Goal: Find specific page/section: Find specific page/section

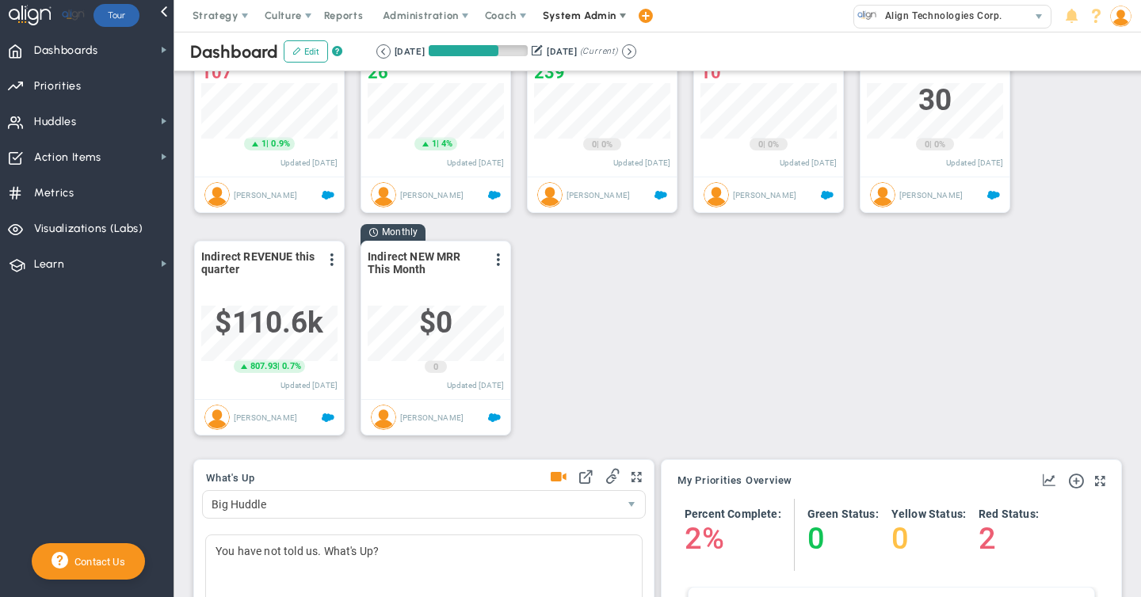
click at [578, 17] on span "System Admin" at bounding box center [580, 16] width 74 height 12
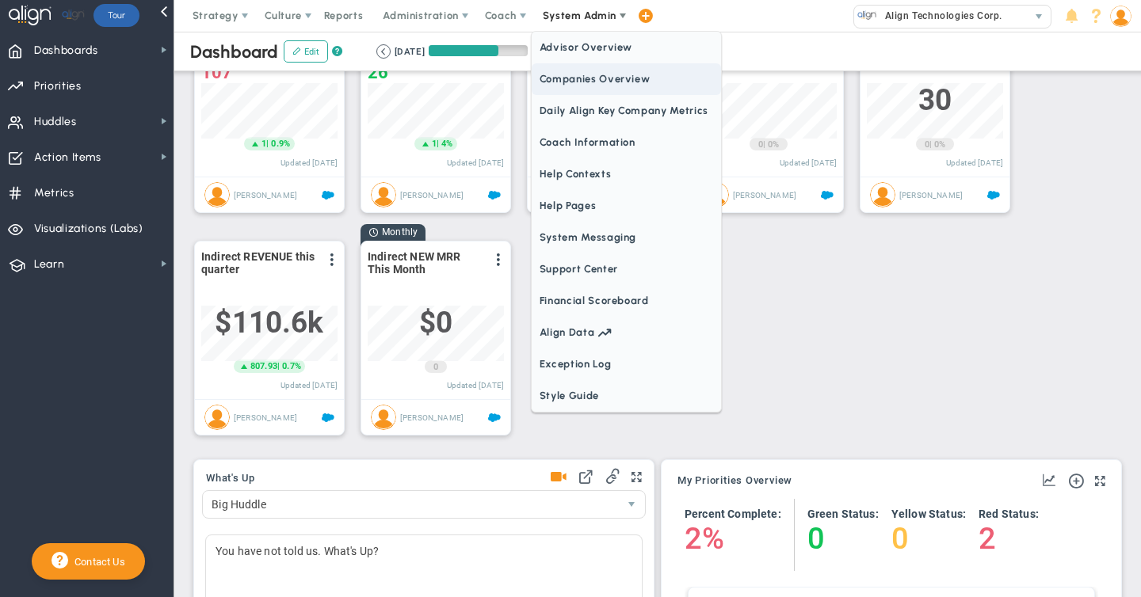
click at [551, 81] on span "Companies Overview" at bounding box center [626, 79] width 189 height 32
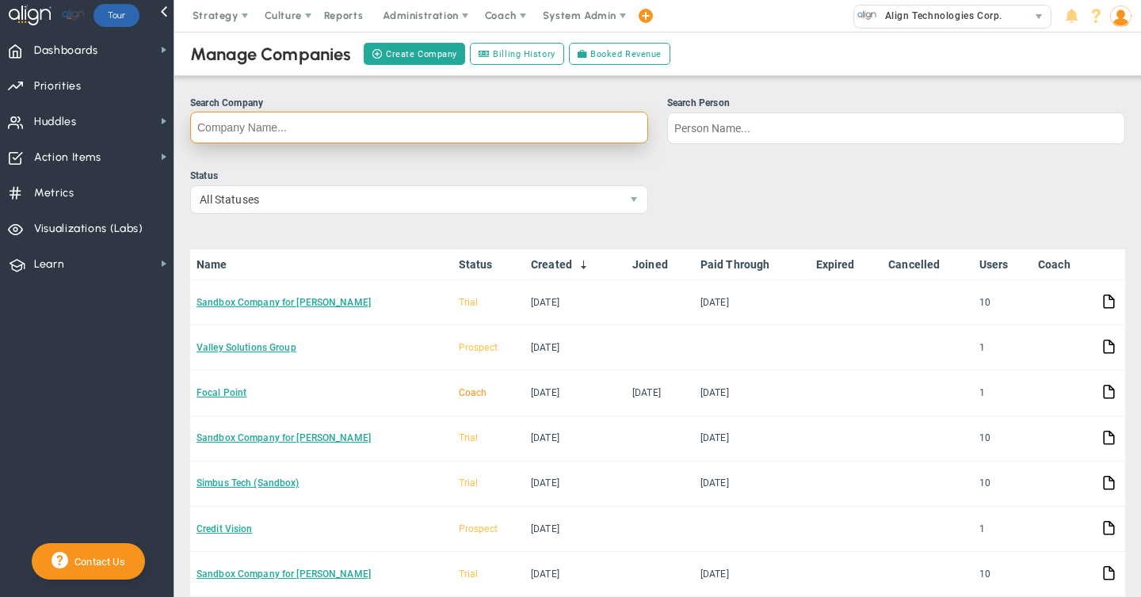
click at [244, 135] on input "Search Company" at bounding box center [419, 128] width 458 height 32
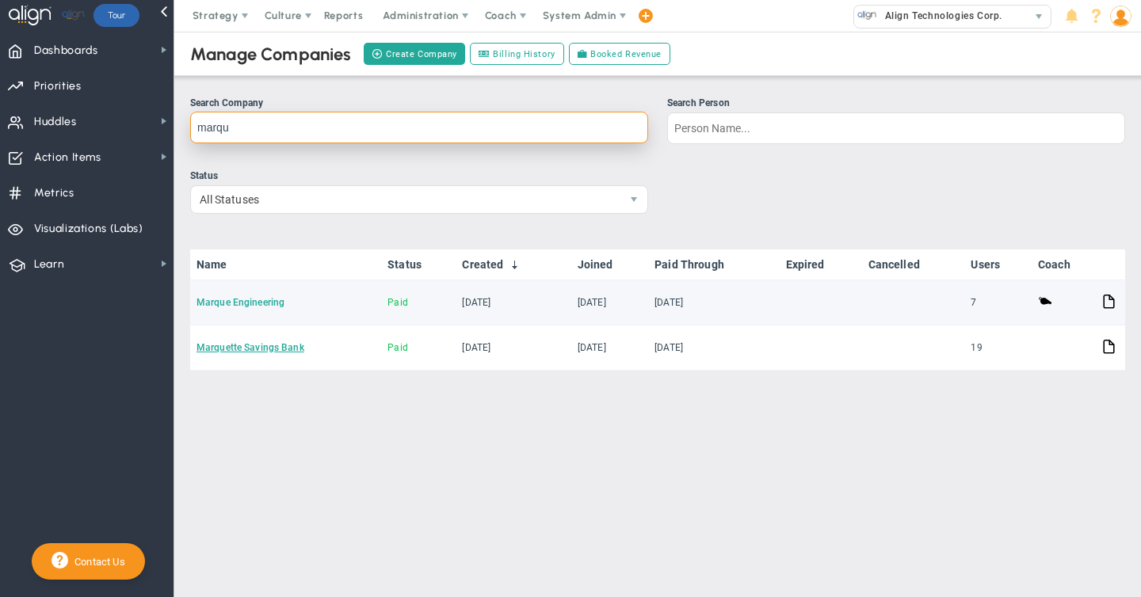
type input "marqu"
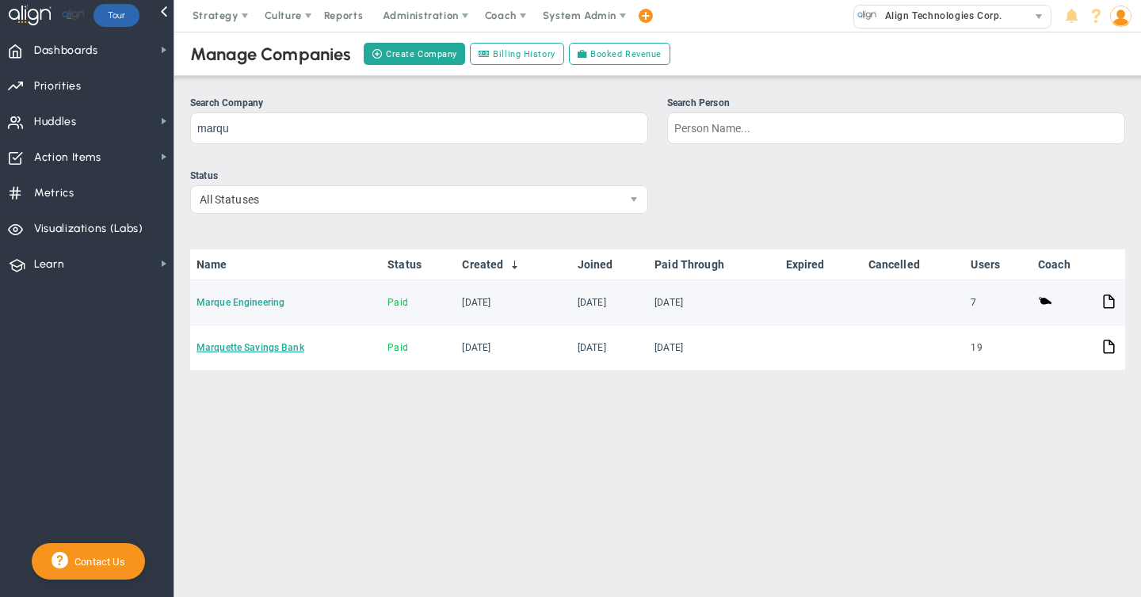
click at [248, 301] on link "Marque Engineering" at bounding box center [240, 302] width 88 height 11
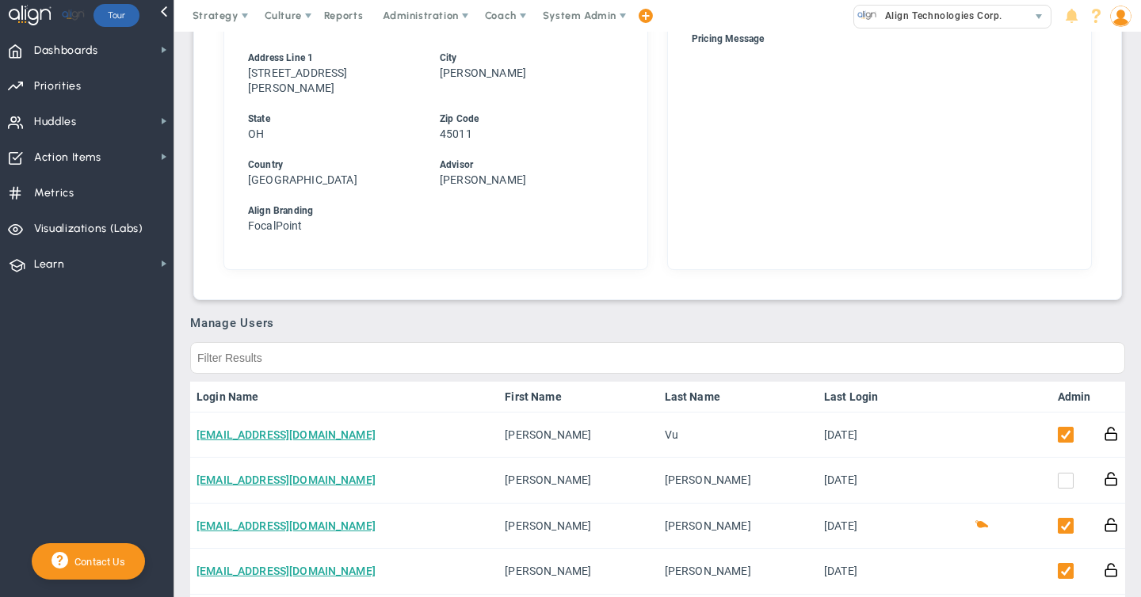
scroll to position [898, 0]
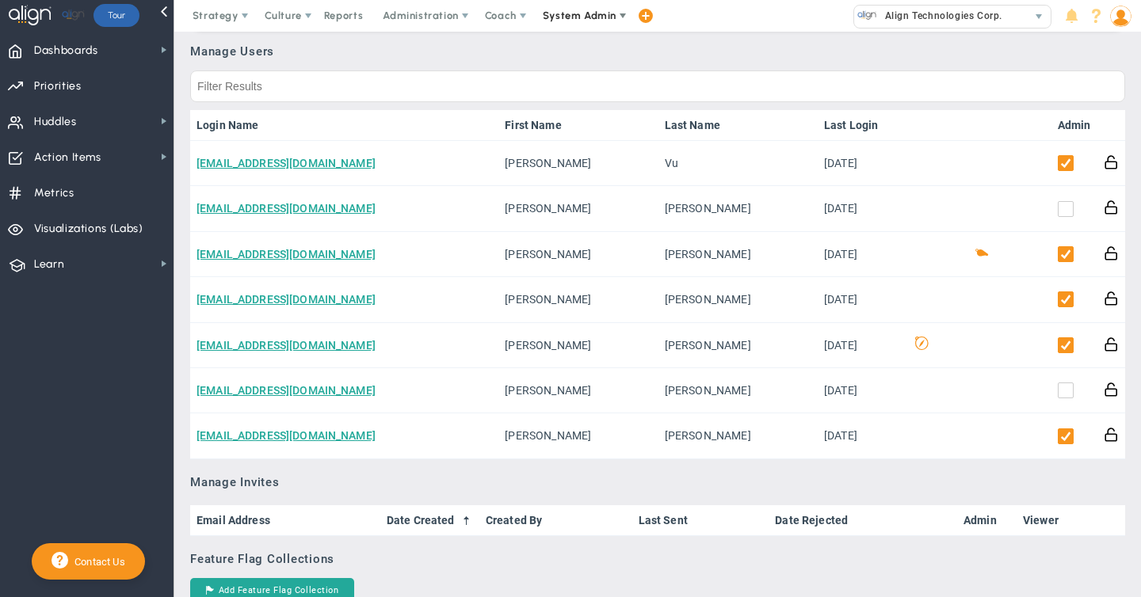
click at [576, 17] on span "System Admin" at bounding box center [580, 16] width 74 height 12
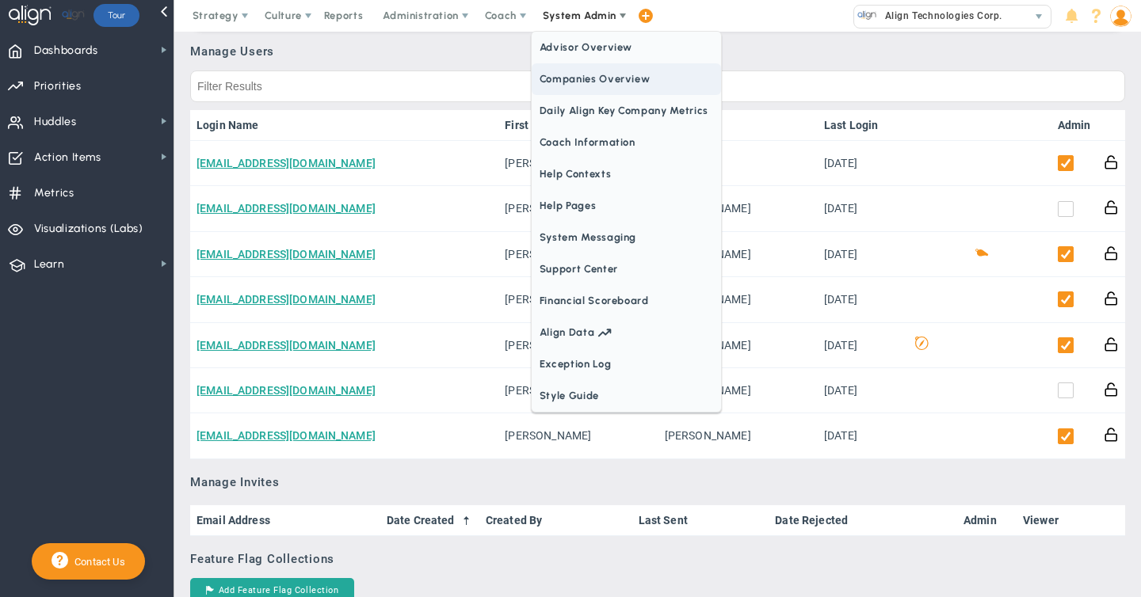
click at [574, 78] on span "Companies Overview" at bounding box center [626, 79] width 189 height 32
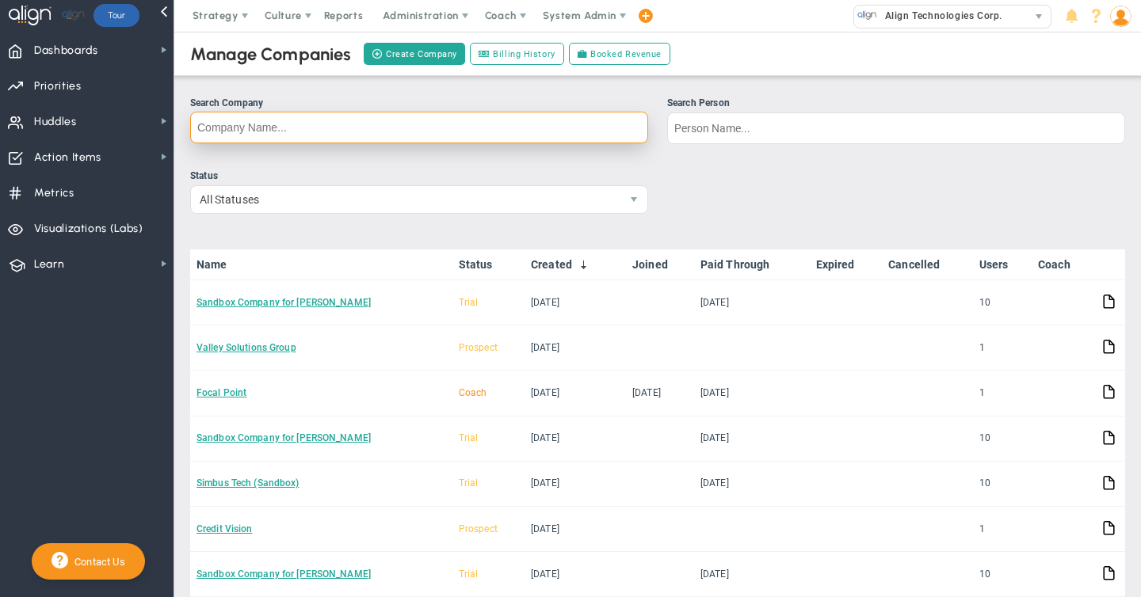
click at [266, 128] on input "Search Company" at bounding box center [419, 128] width 458 height 32
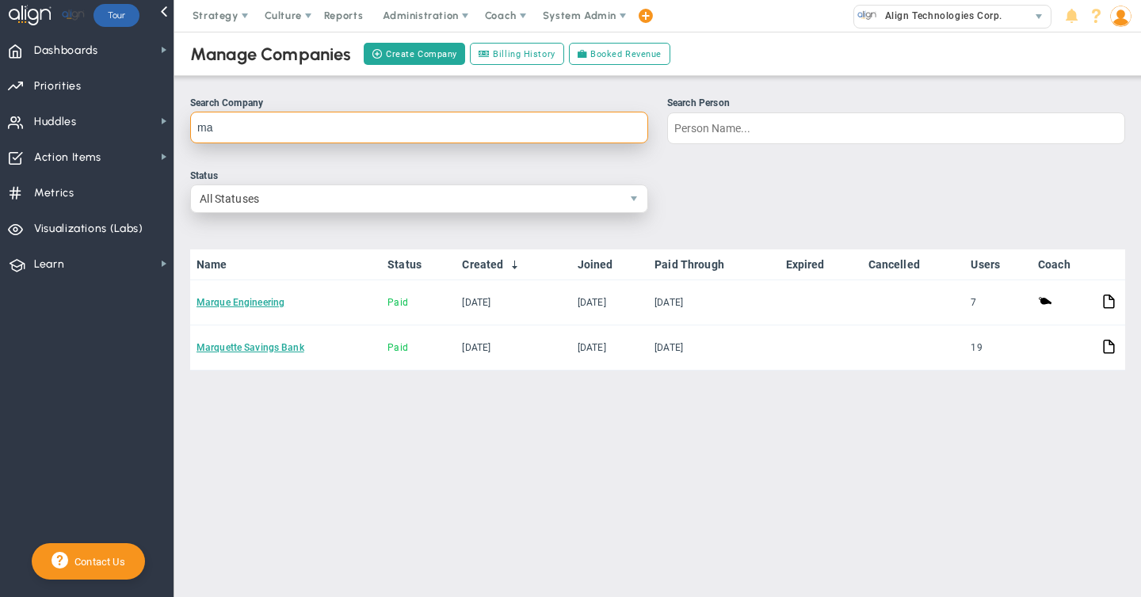
type input "m"
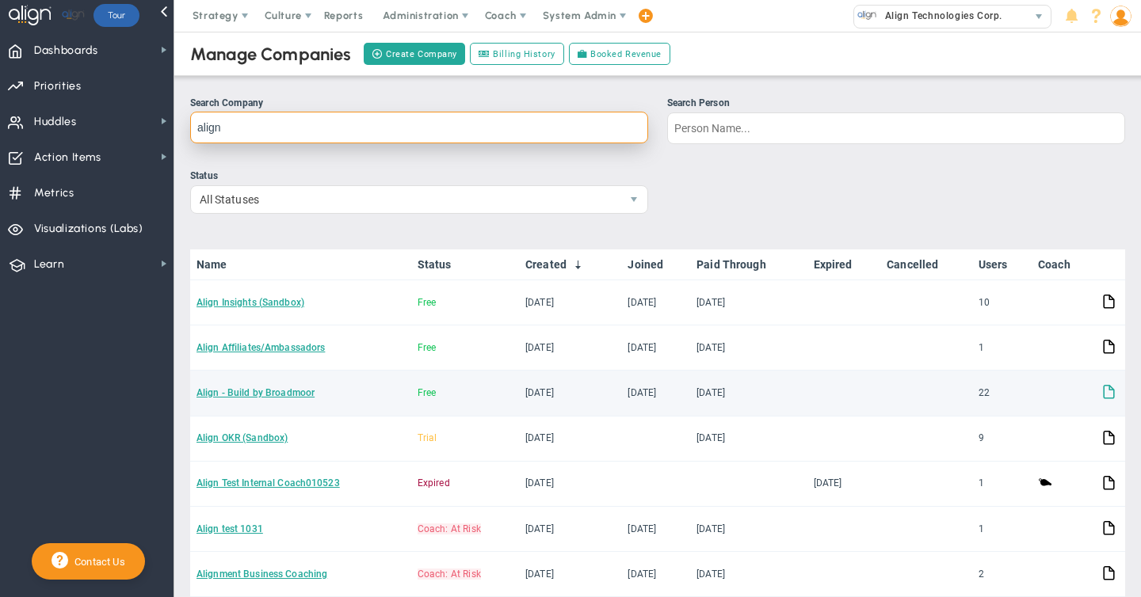
type input "align"
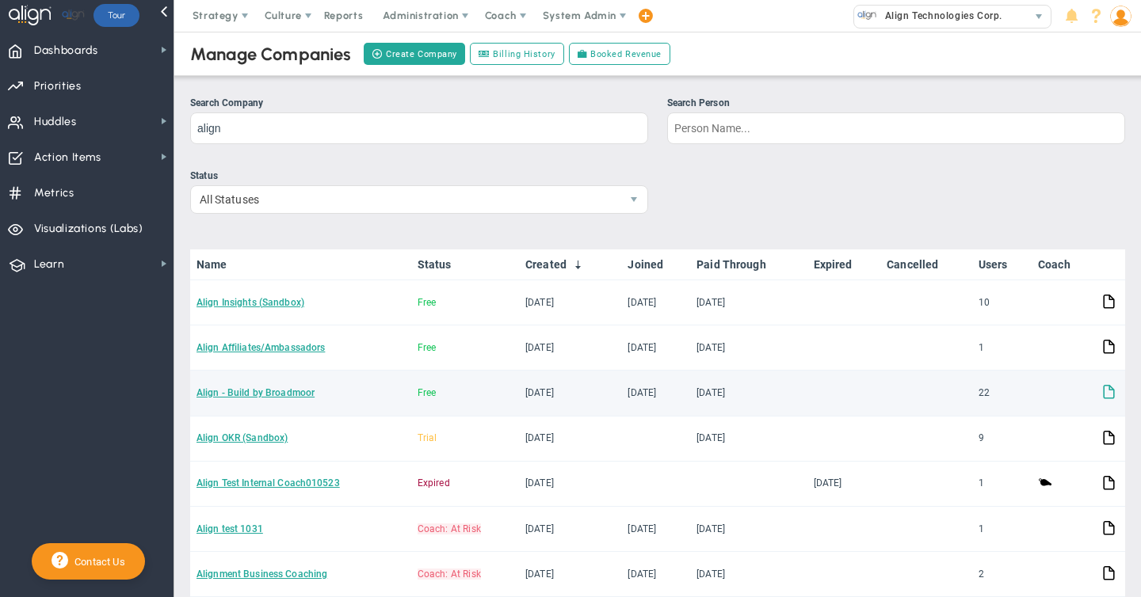
click at [1108, 391] on span at bounding box center [1108, 390] width 15 height 15
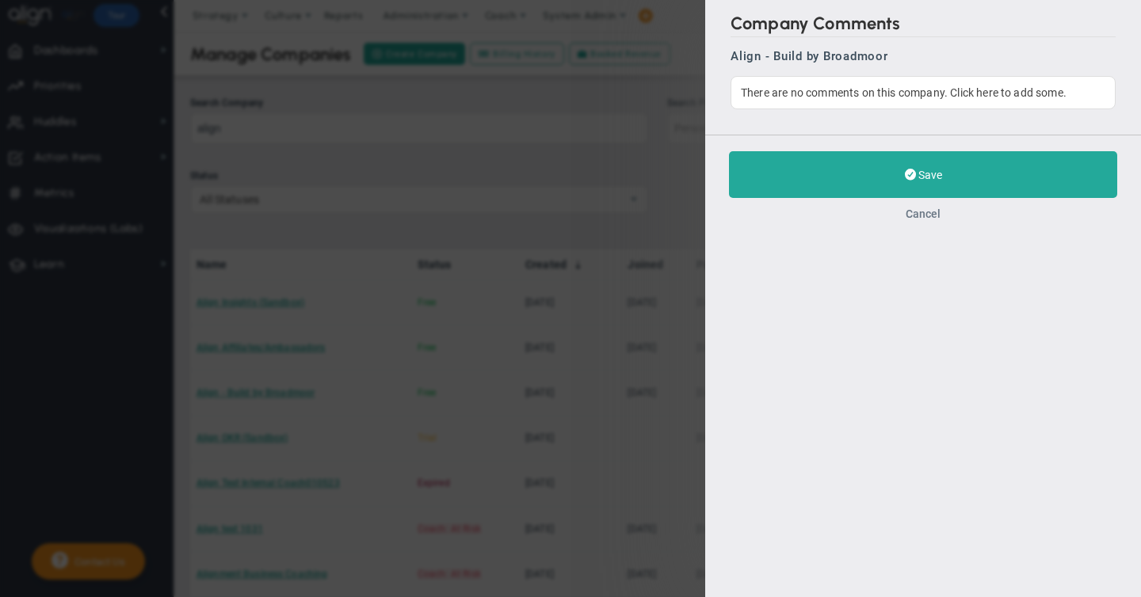
click at [933, 216] on button "Cancel" at bounding box center [923, 214] width 35 height 13
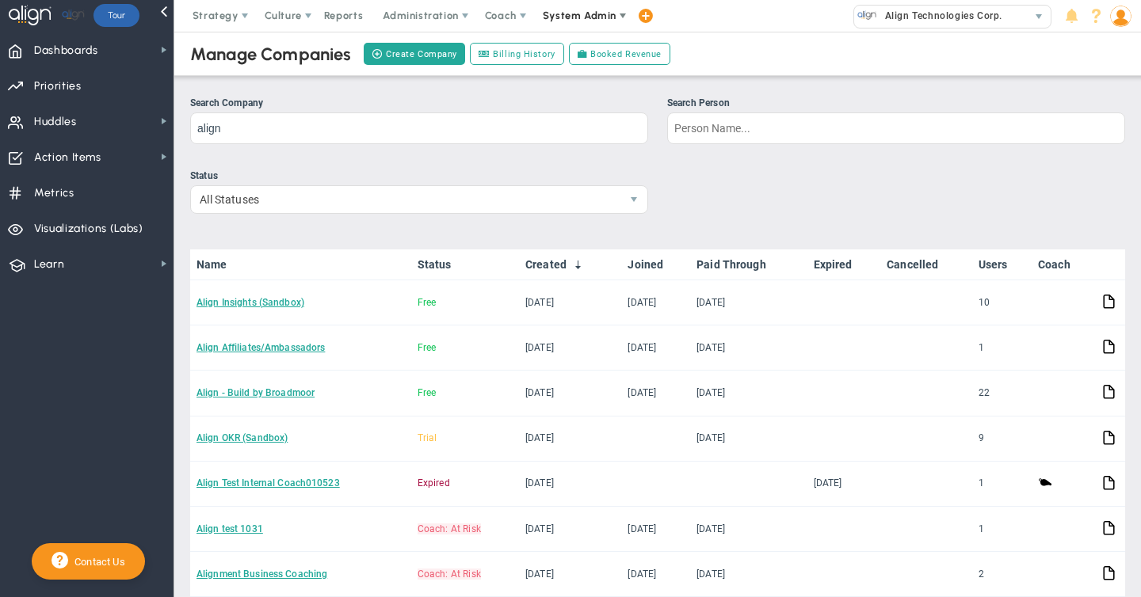
click at [579, 17] on span "System Admin" at bounding box center [580, 16] width 74 height 12
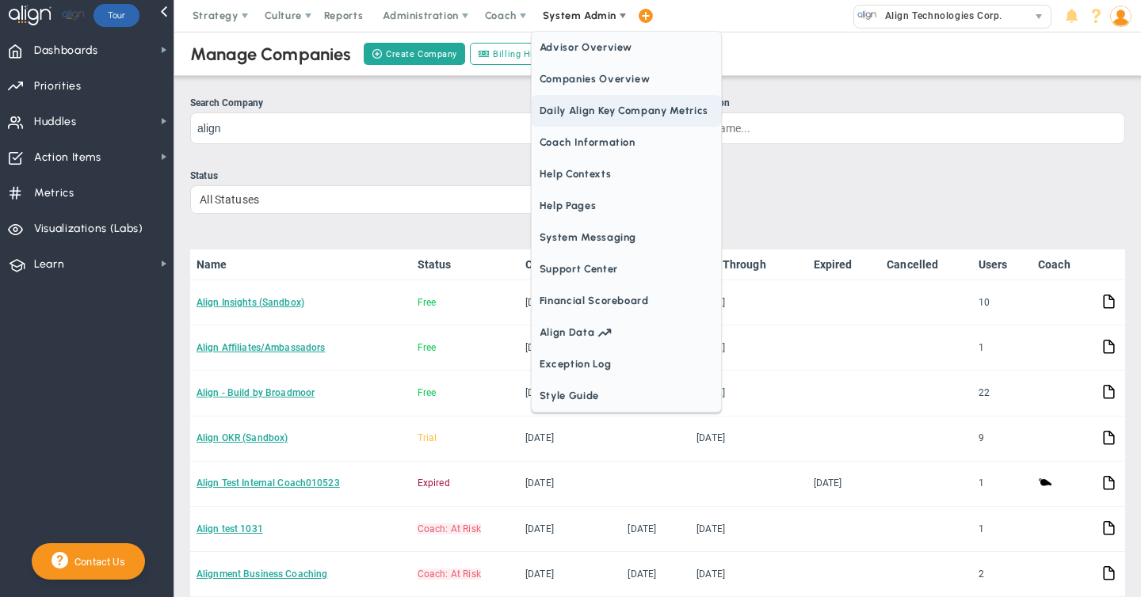
click at [609, 116] on span "Daily Align Key Company Metrics" at bounding box center [626, 111] width 189 height 32
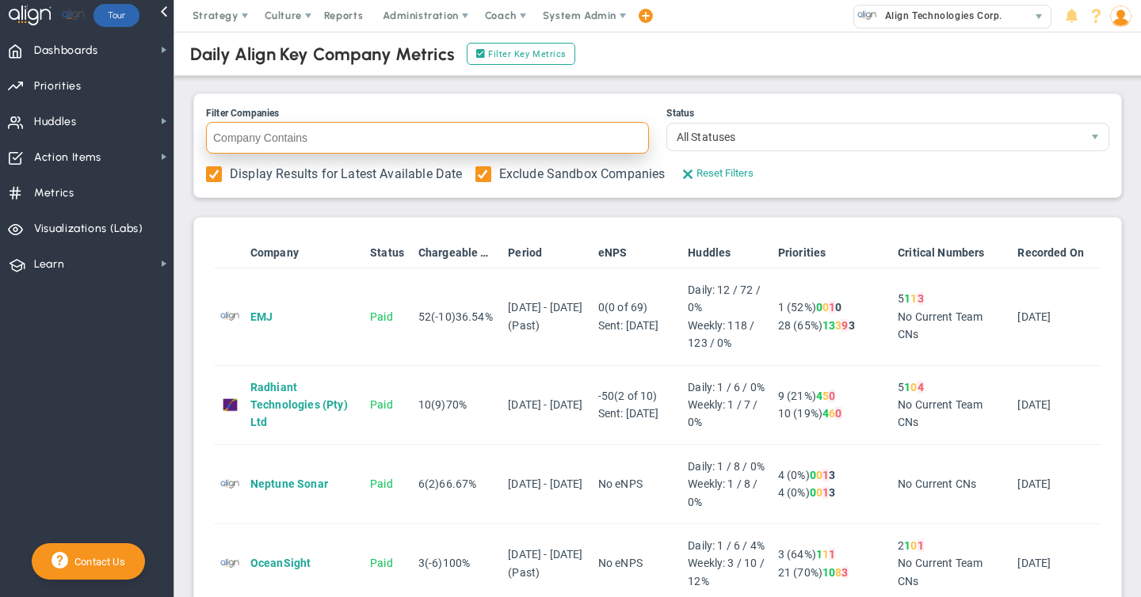
click at [258, 145] on input "Filter Companies" at bounding box center [427, 138] width 443 height 32
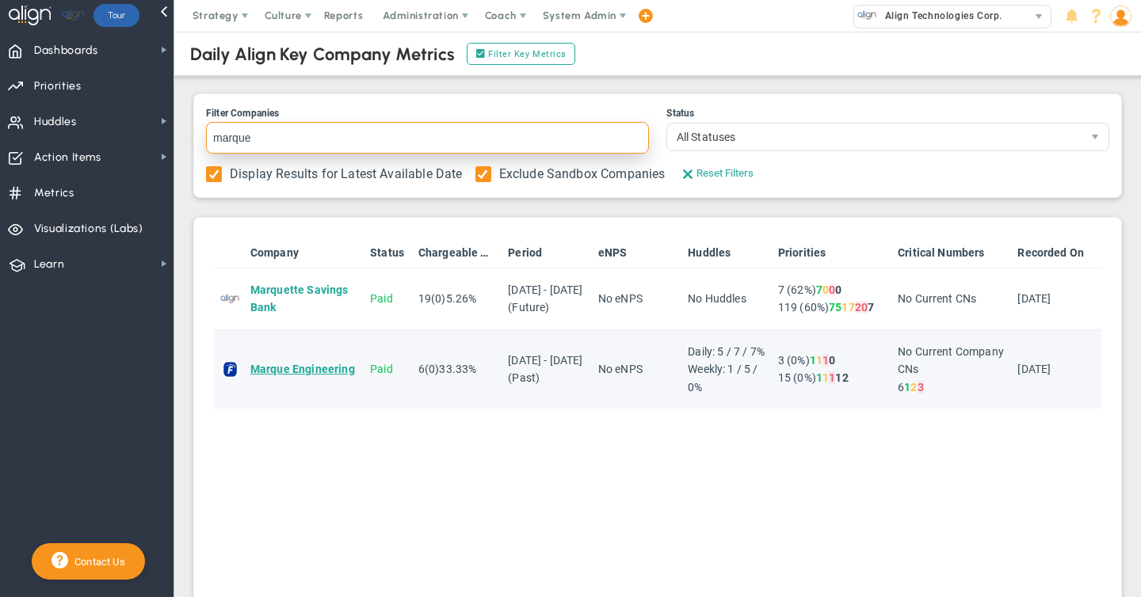
type input "marque"
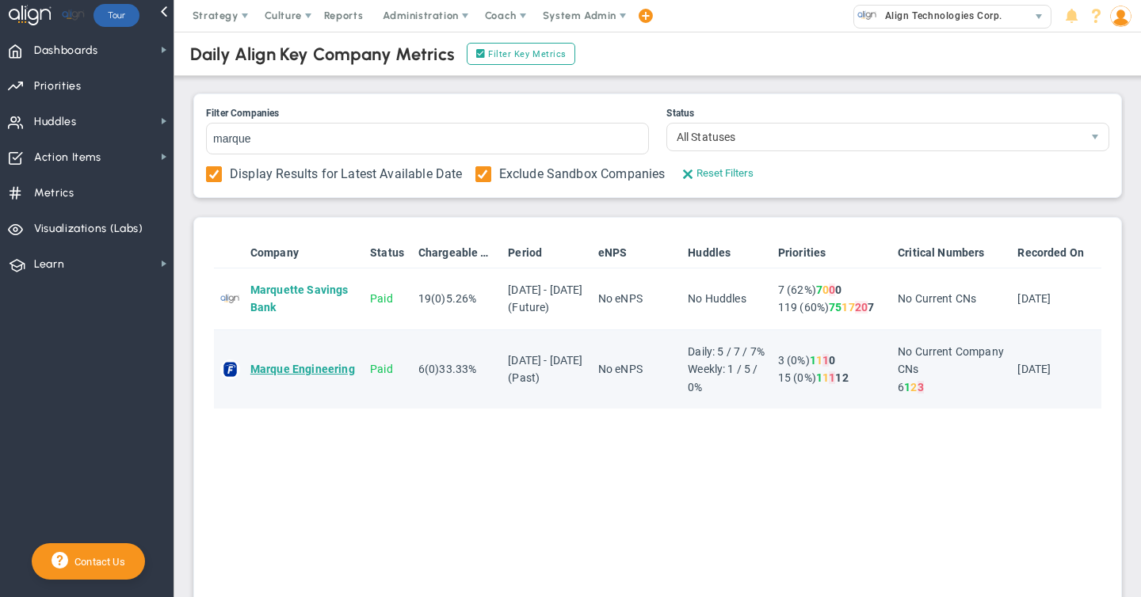
click at [296, 376] on span "Marque Engineering" at bounding box center [302, 369] width 105 height 13
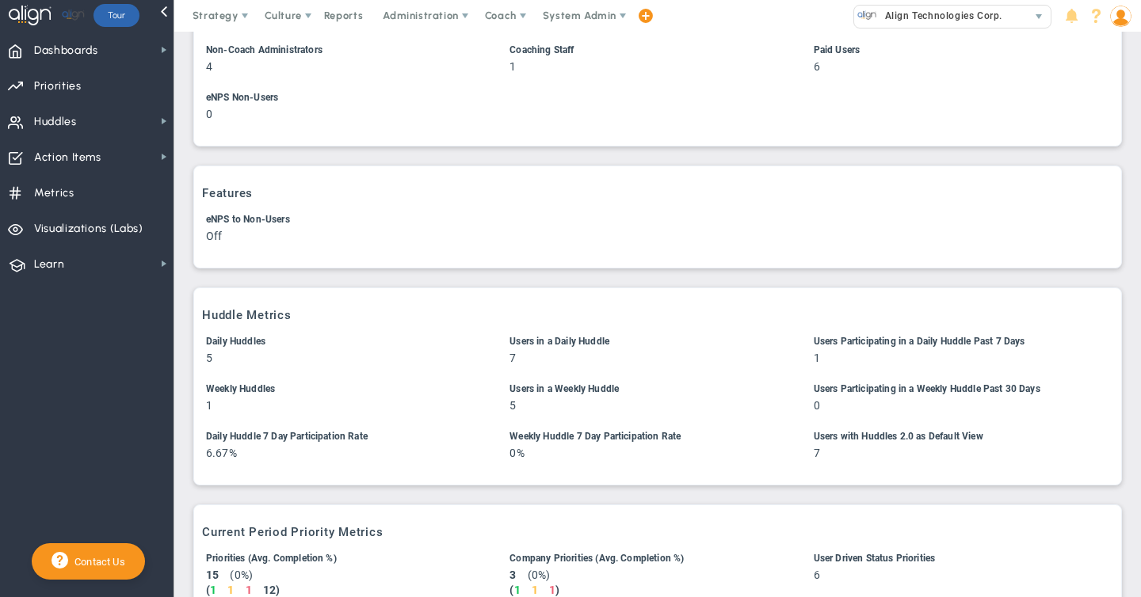
scroll to position [292, 0]
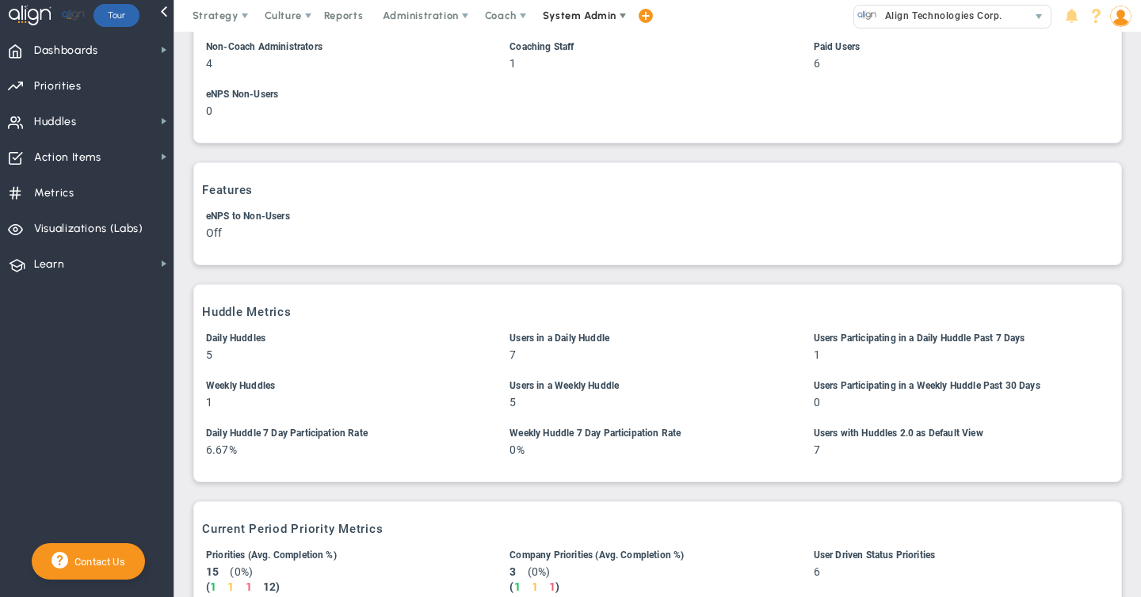
click at [555, 21] on span "System Admin" at bounding box center [580, 16] width 74 height 12
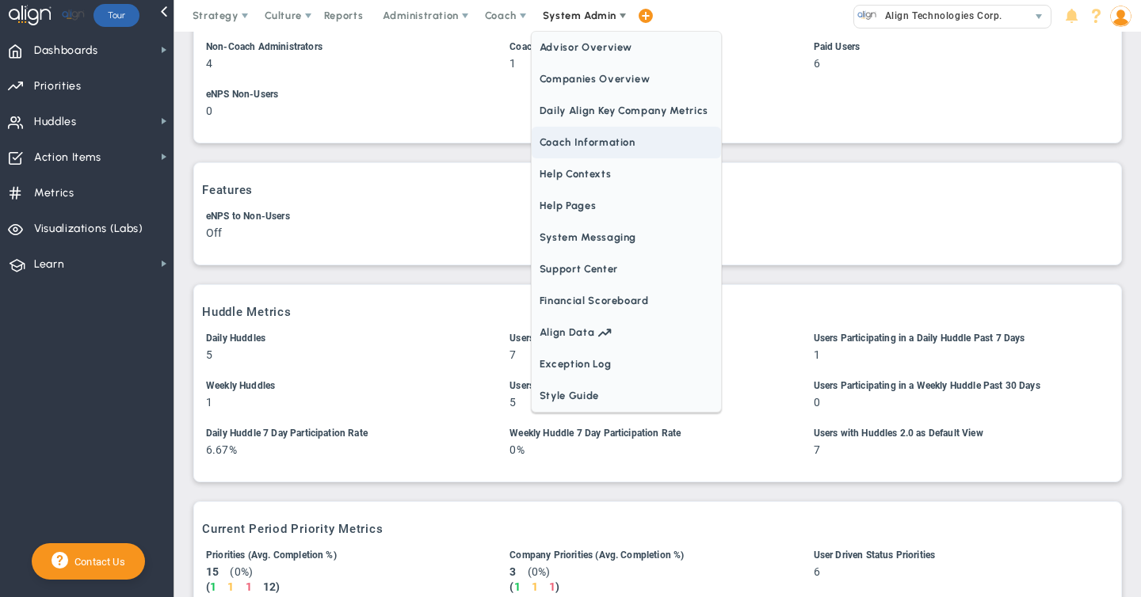
click at [552, 139] on span "Coach Information" at bounding box center [626, 143] width 189 height 32
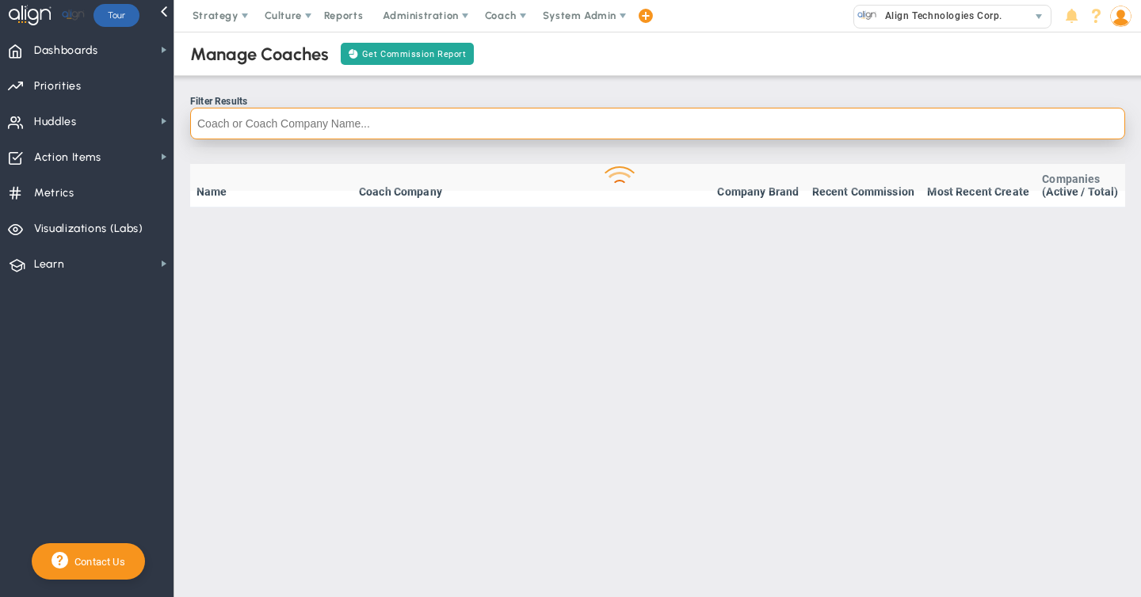
click at [300, 127] on input "text" at bounding box center [657, 124] width 935 height 32
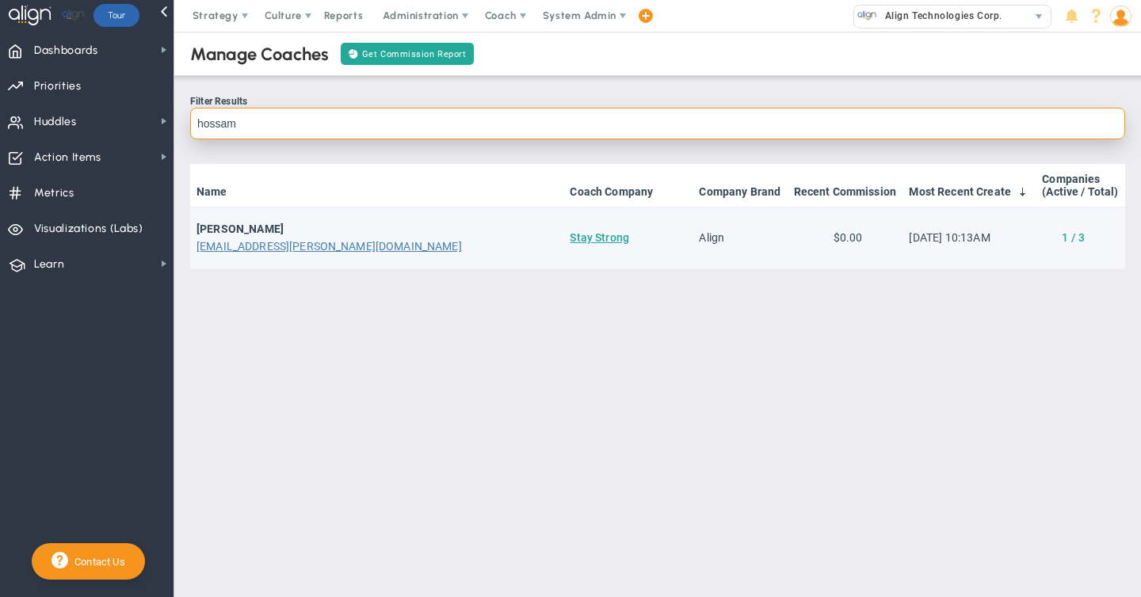
type input "hossam"
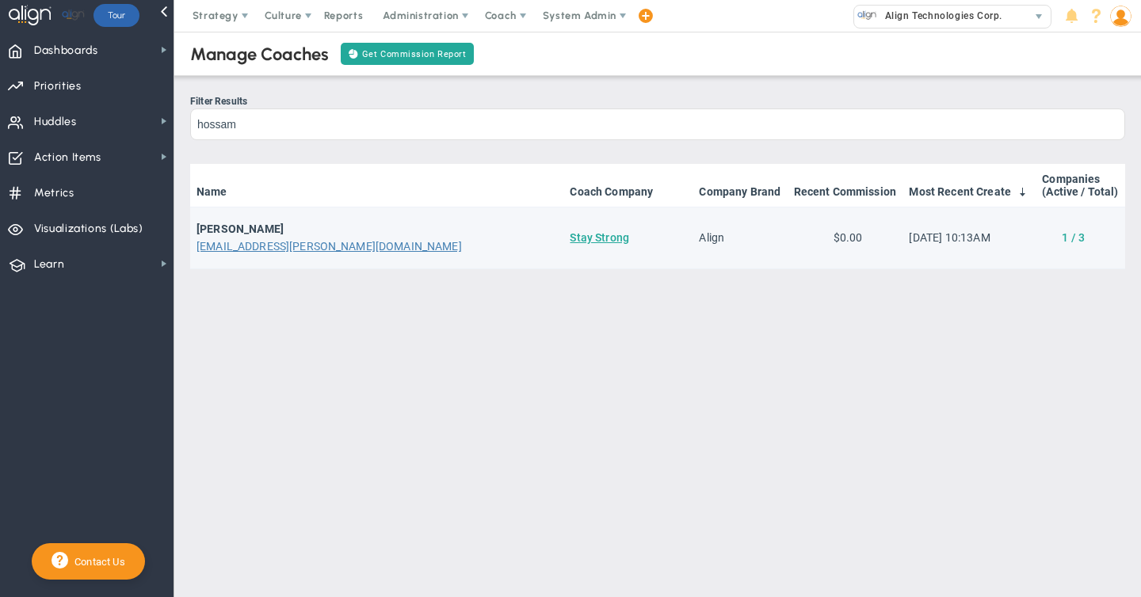
click at [1078, 238] on link "1 / 3" at bounding box center [1073, 237] width 23 height 13
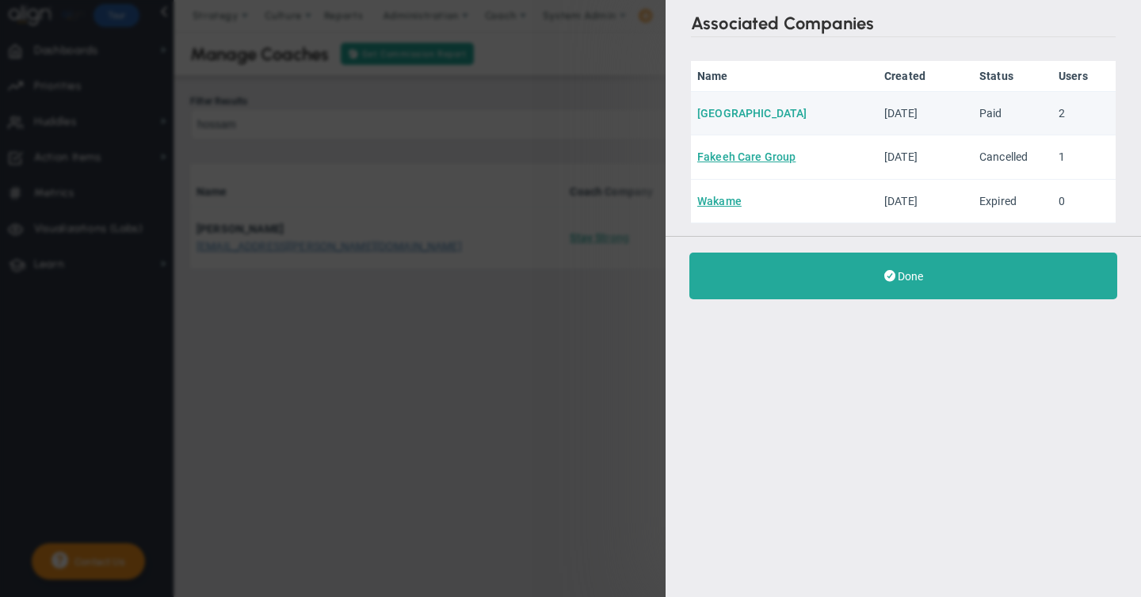
click at [722, 111] on link "[GEOGRAPHIC_DATA]" at bounding box center [751, 113] width 109 height 13
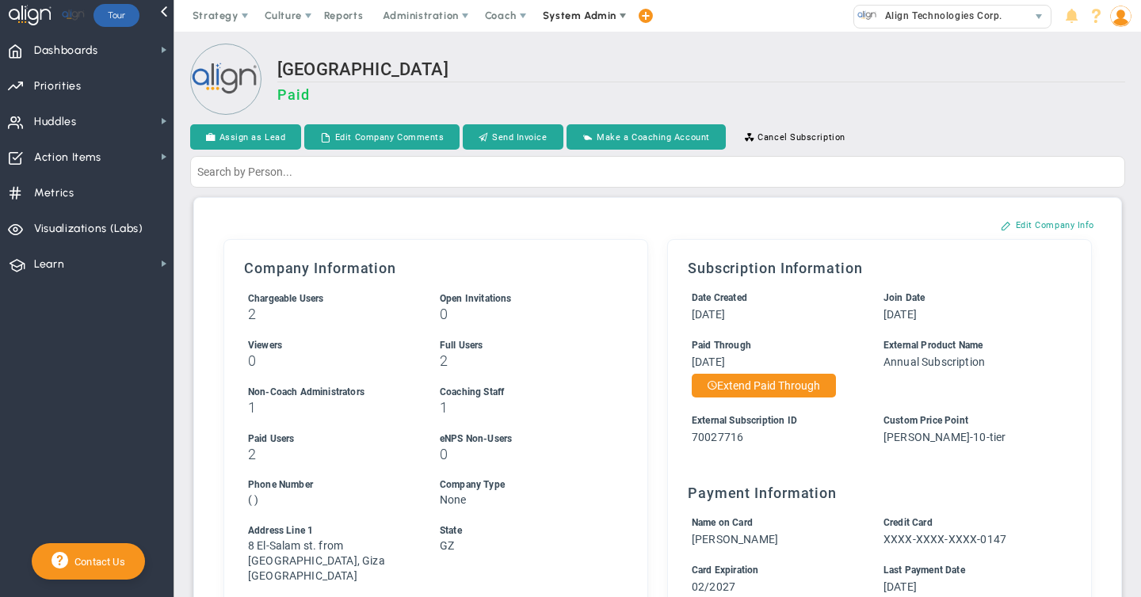
click at [570, 17] on span "System Admin" at bounding box center [580, 16] width 74 height 12
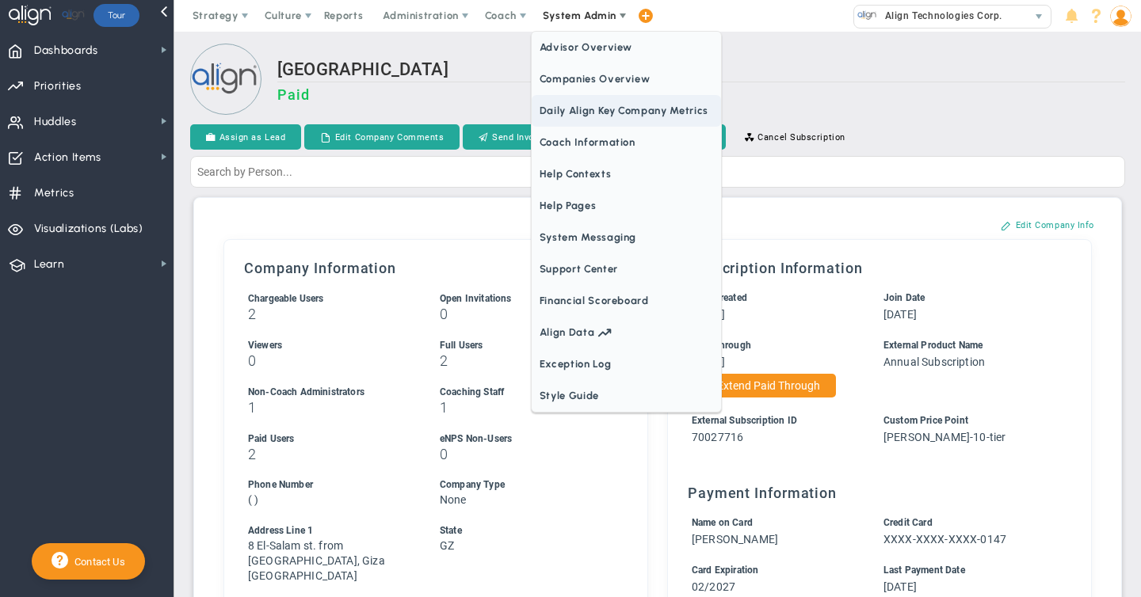
click at [571, 105] on span "Daily Align Key Company Metrics" at bounding box center [626, 111] width 189 height 32
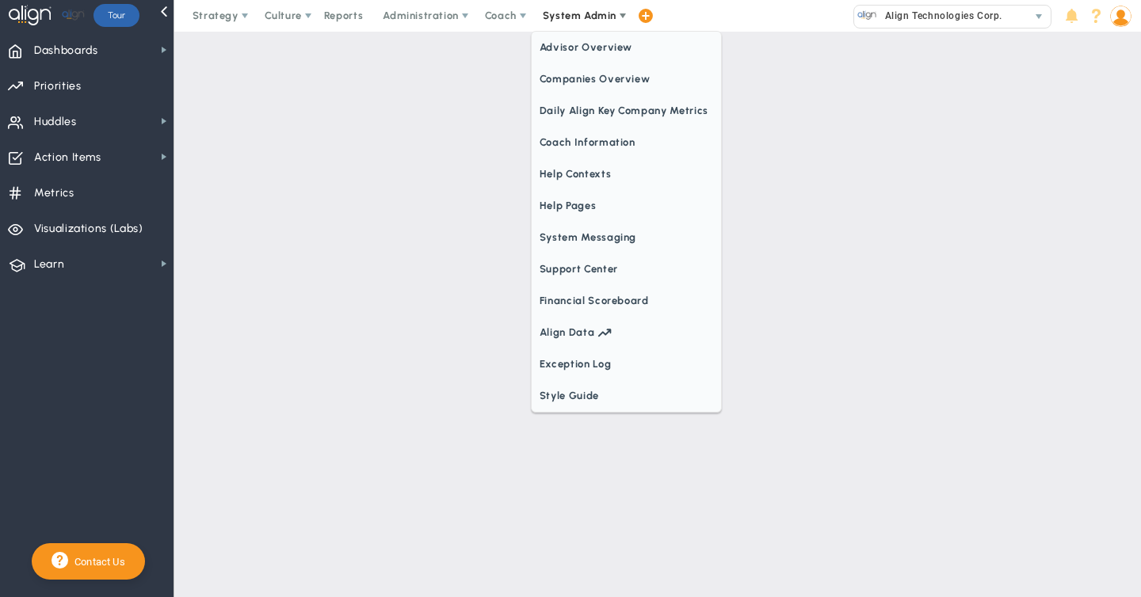
checkbox input "true"
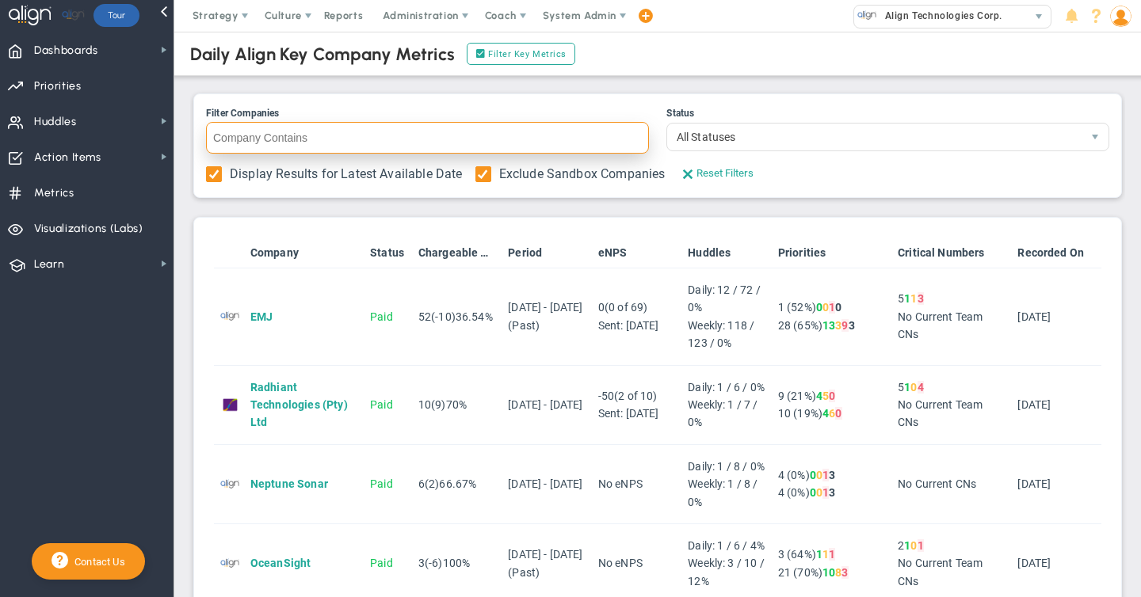
click at [343, 145] on input "Filter Companies" at bounding box center [427, 138] width 443 height 32
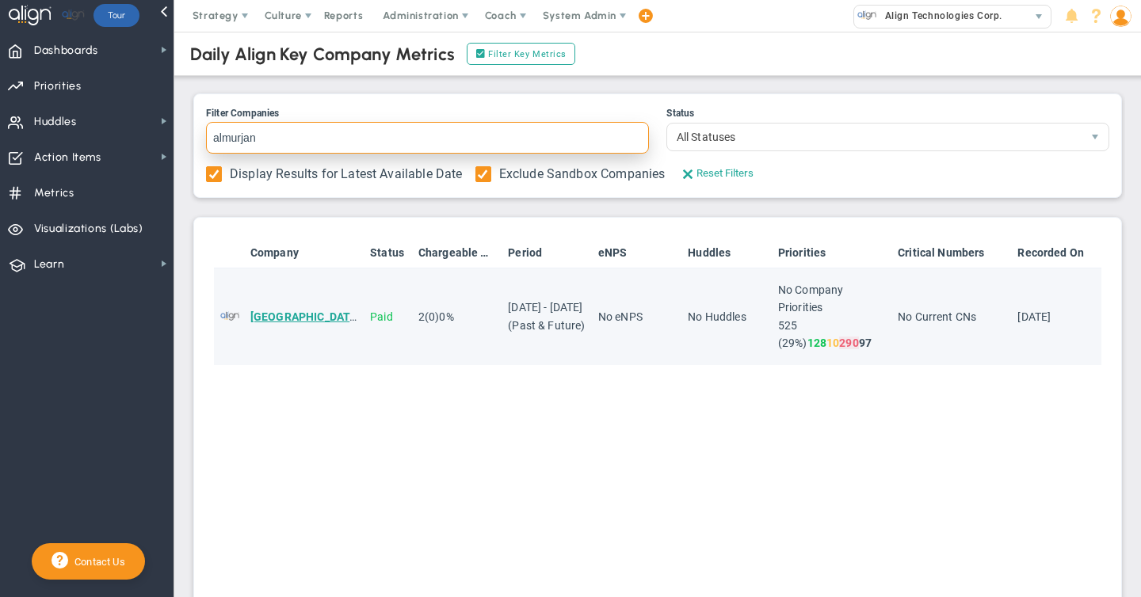
type input "almurjan"
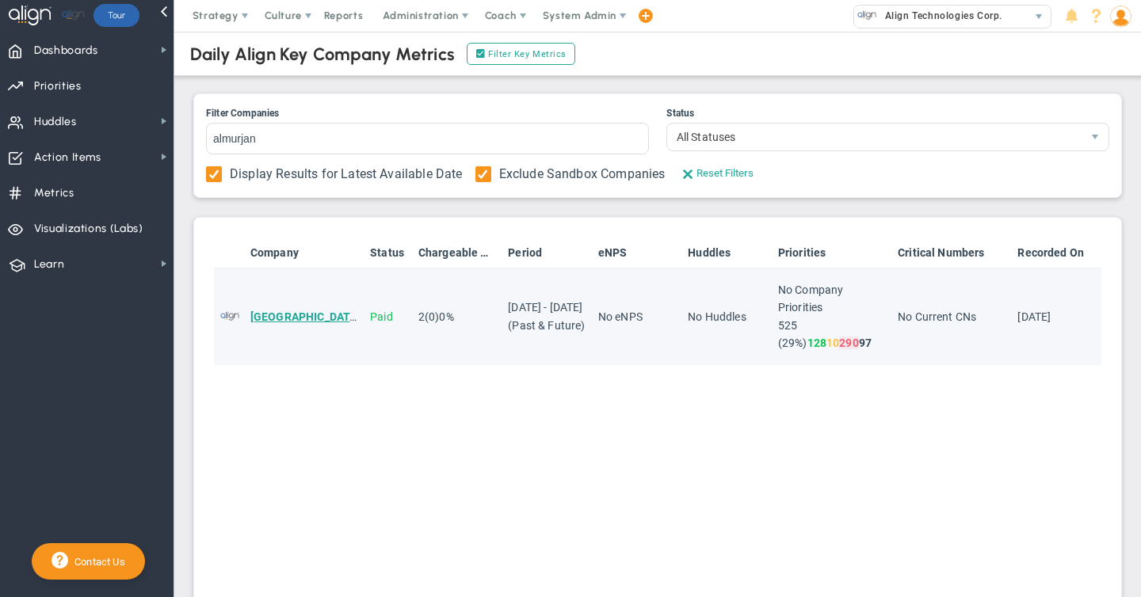
click at [304, 318] on span "[GEOGRAPHIC_DATA]" at bounding box center [305, 317] width 110 height 13
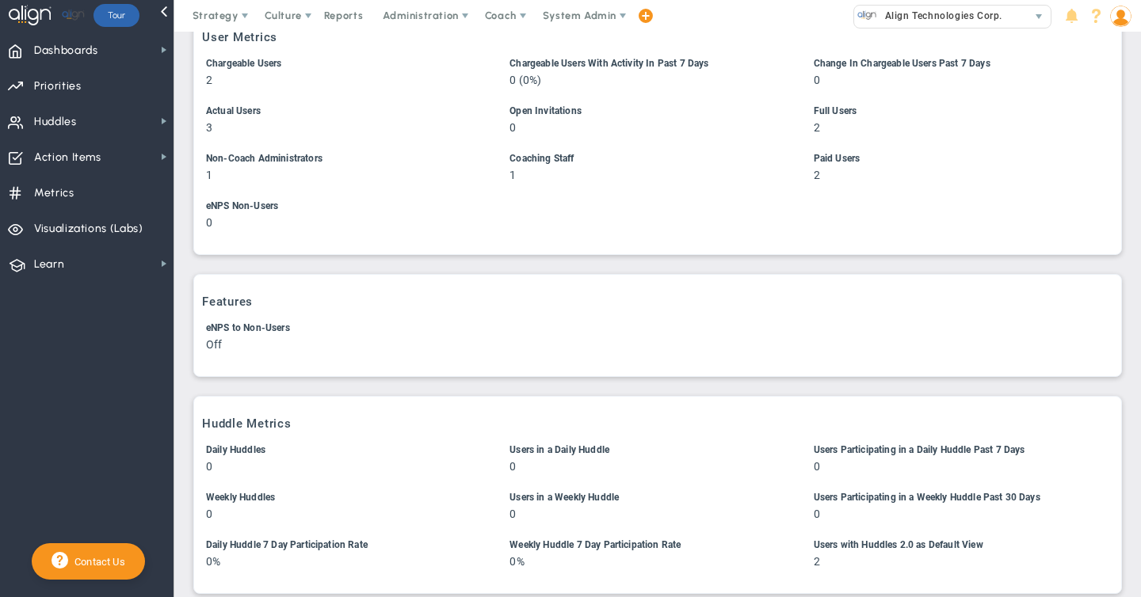
scroll to position [185, 0]
